Goal: Task Accomplishment & Management: Book appointment/travel/reservation

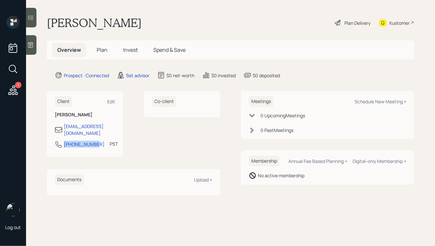
drag, startPoint x: 96, startPoint y: 138, endPoint x: 62, endPoint y: 138, distance: 34.2
click at [62, 140] on div "[PHONE_NUMBER] PST Currently 11:54 AM" at bounding box center [85, 146] width 61 height 12
copy div "[PHONE_NUMBER]"
click at [366, 101] on div "Schedule New Meeting +" at bounding box center [381, 101] width 52 height 6
select select "round-[PERSON_NAME]"
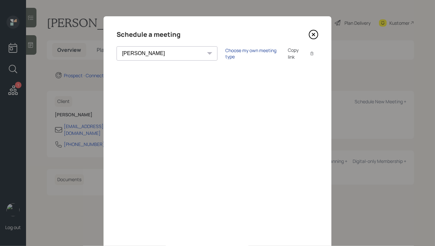
click at [225, 54] on div "Choose my own meeting type" at bounding box center [252, 53] width 55 height 12
